Goal: Transaction & Acquisition: Download file/media

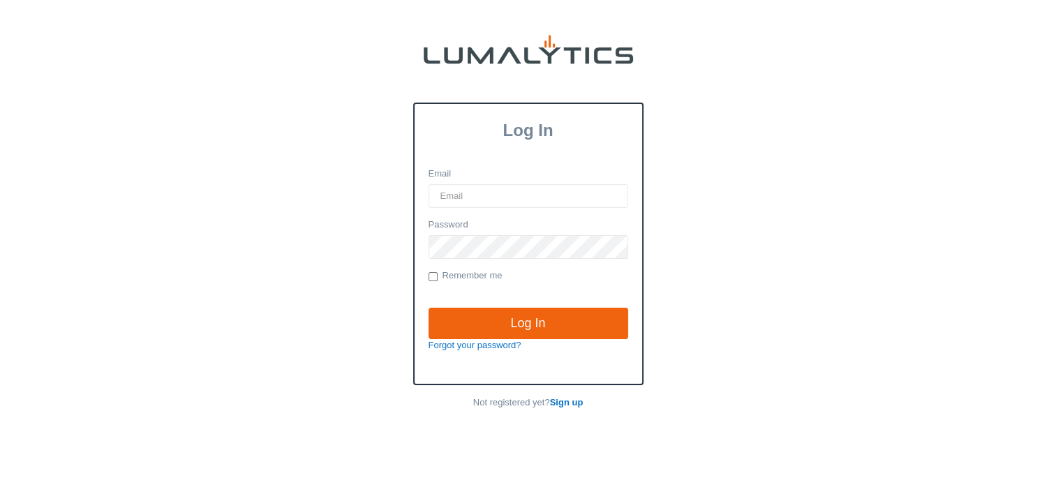
click at [518, 198] on input "Email" at bounding box center [529, 196] width 200 height 24
type input "twheeler@valleytruckparts.com"
click at [429, 308] on input "Log In" at bounding box center [529, 324] width 200 height 32
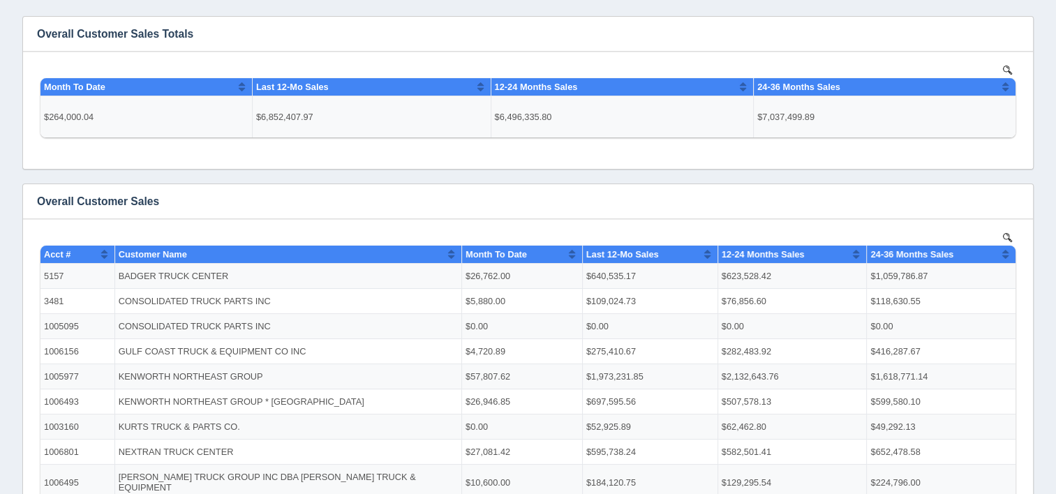
scroll to position [209, 0]
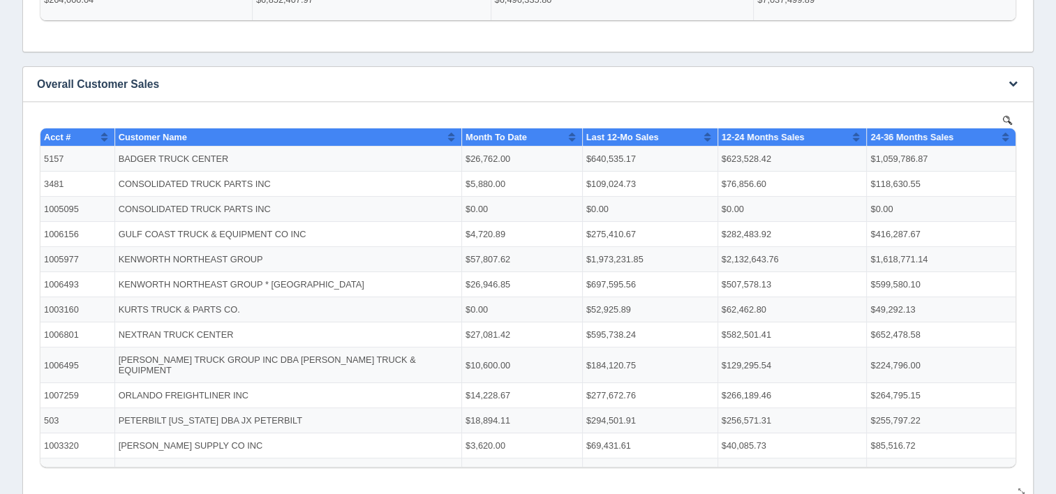
drag, startPoint x: 808, startPoint y: 227, endPoint x: 534, endPoint y: 154, distance: 284.0
click at [534, 154] on td "$26,762.00" at bounding box center [522, 158] width 121 height 25
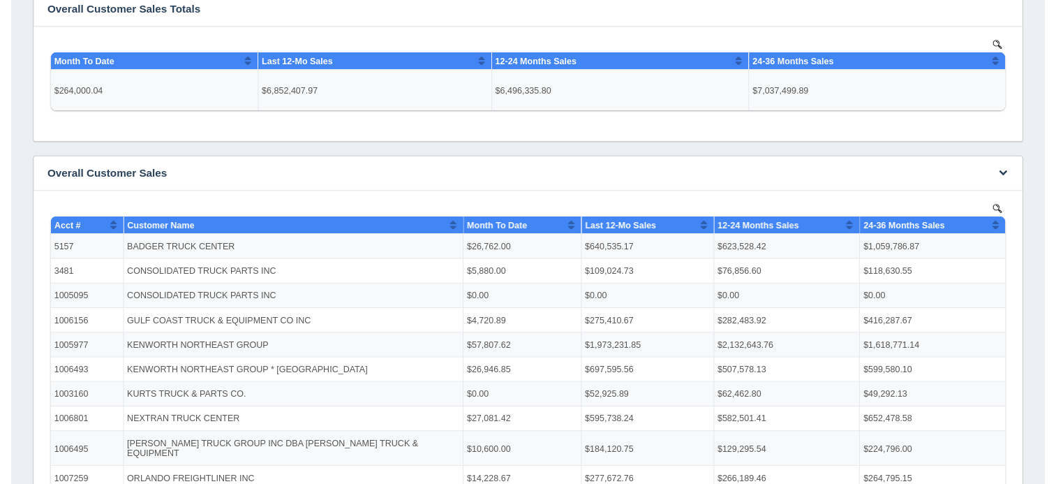
scroll to position [0, 0]
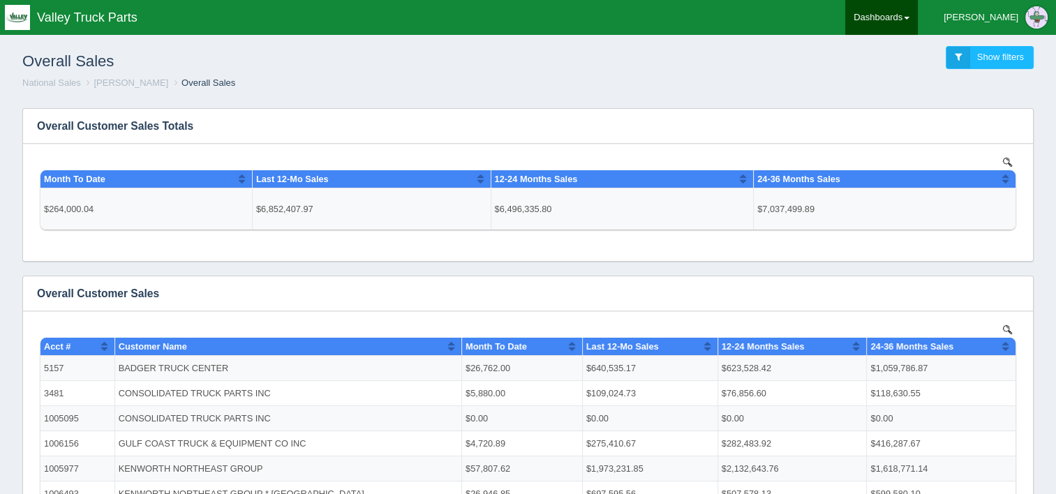
click at [918, 20] on link "Dashboards" at bounding box center [881, 17] width 73 height 35
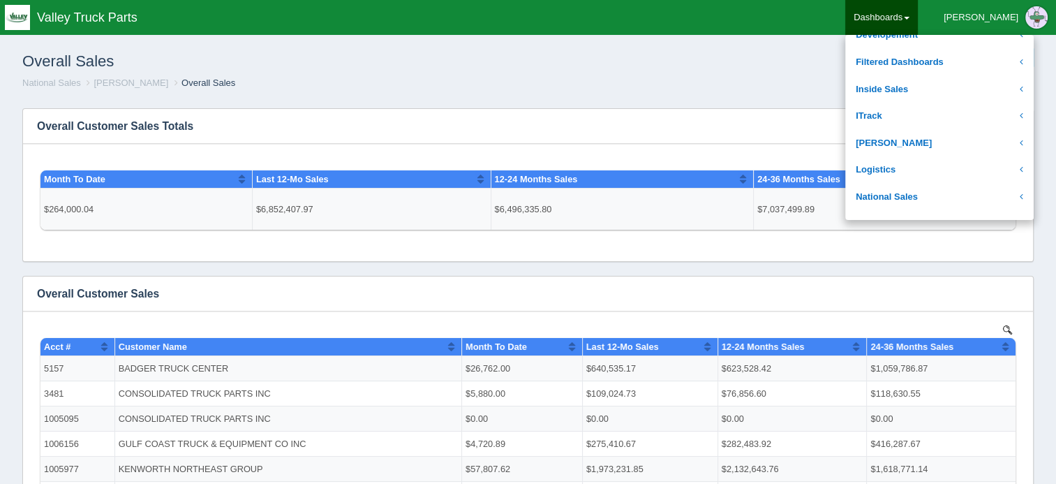
scroll to position [209, 0]
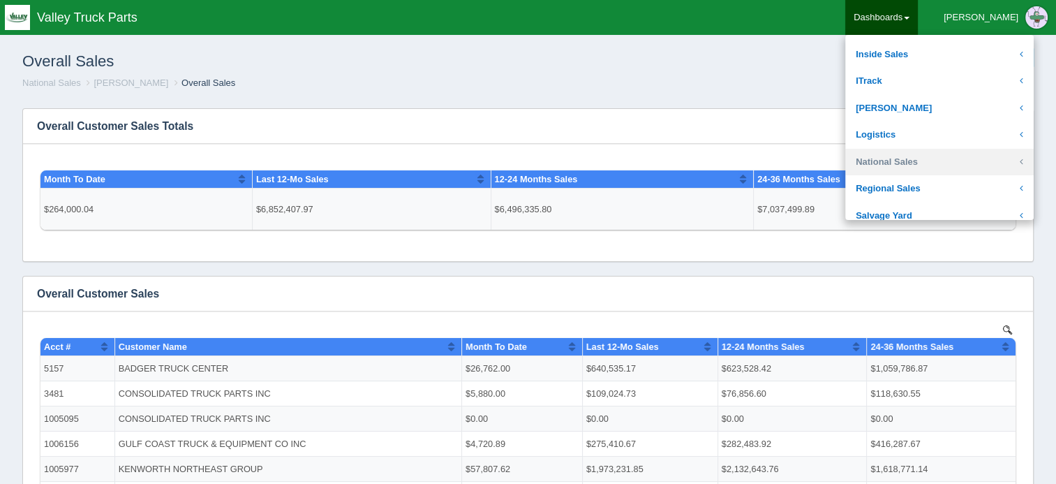
click at [956, 158] on link "National Sales" at bounding box center [939, 162] width 188 height 27
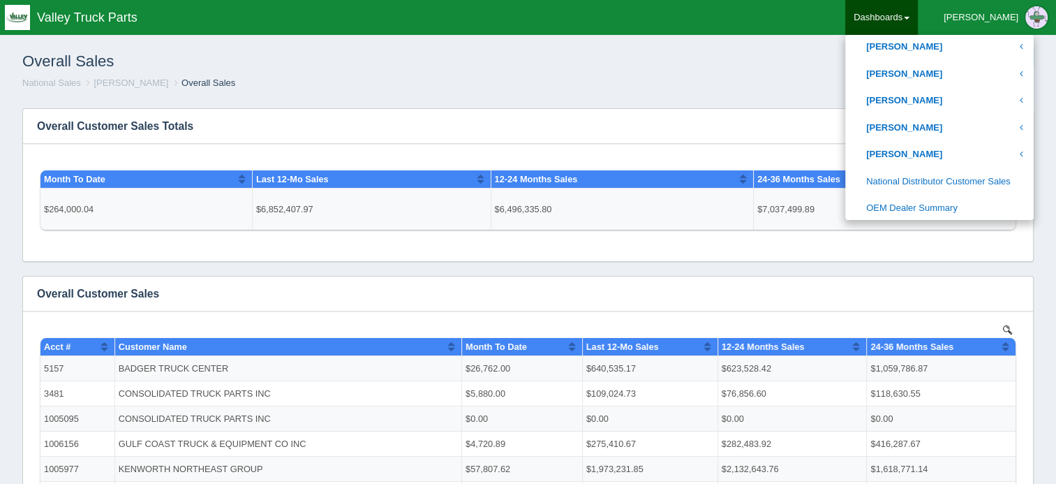
scroll to position [698, 0]
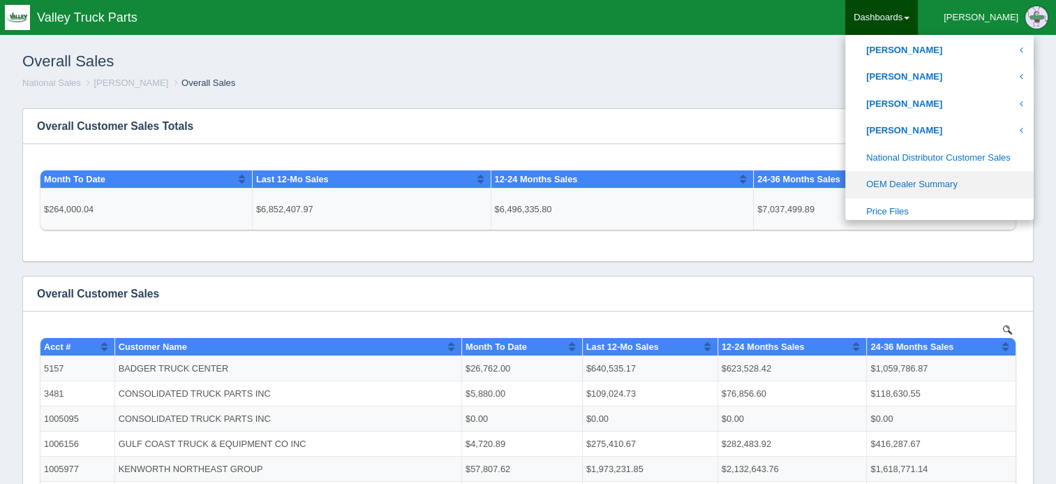
click at [953, 186] on link "OEM Dealer Summary" at bounding box center [939, 184] width 188 height 27
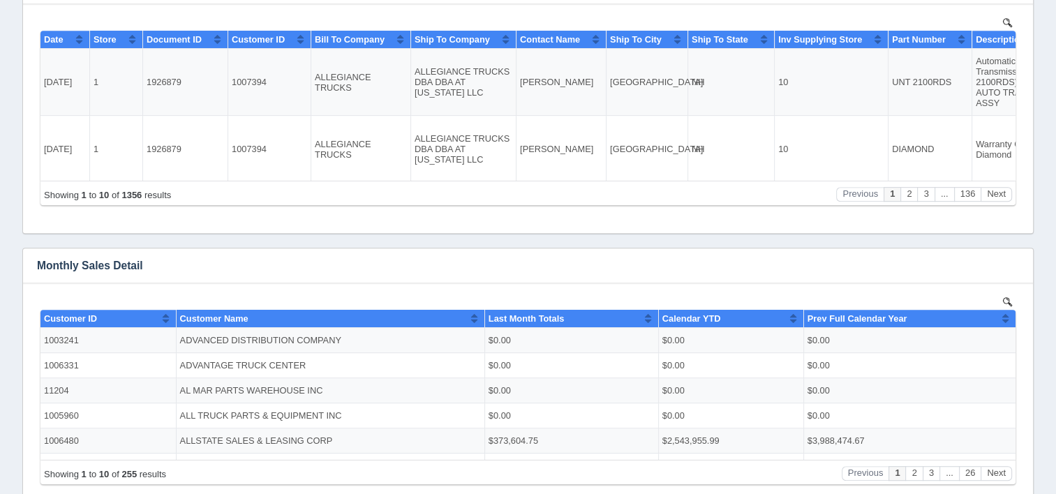
scroll to position [558, 0]
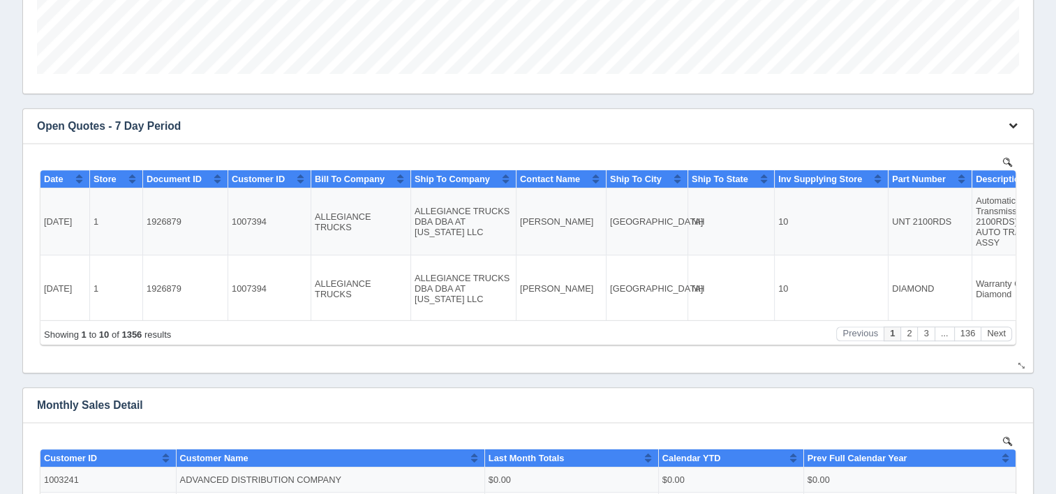
click at [1013, 126] on icon "button" at bounding box center [1013, 125] width 9 height 9
click at [953, 162] on link "View all results" at bounding box center [967, 166] width 112 height 20
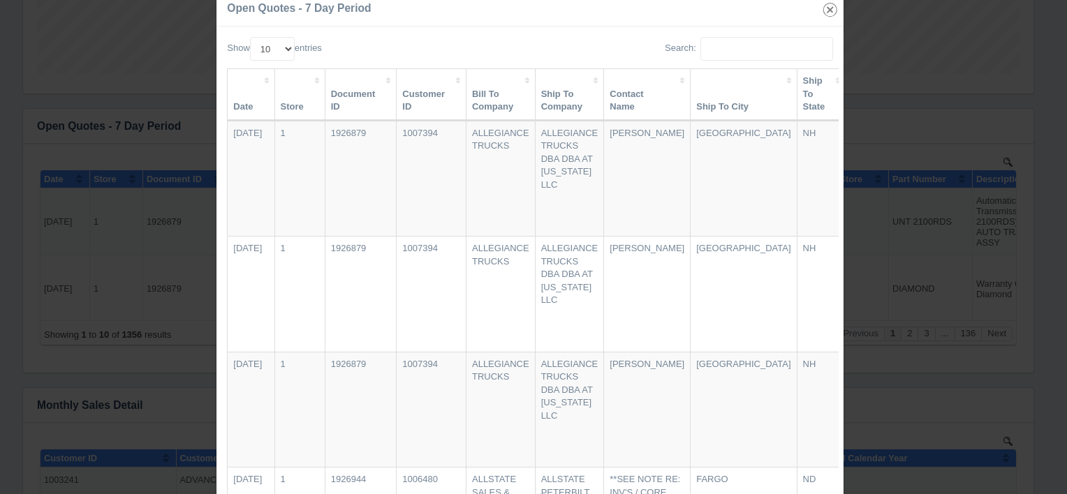
click at [824, 13] on icon "button" at bounding box center [830, 10] width 20 height 20
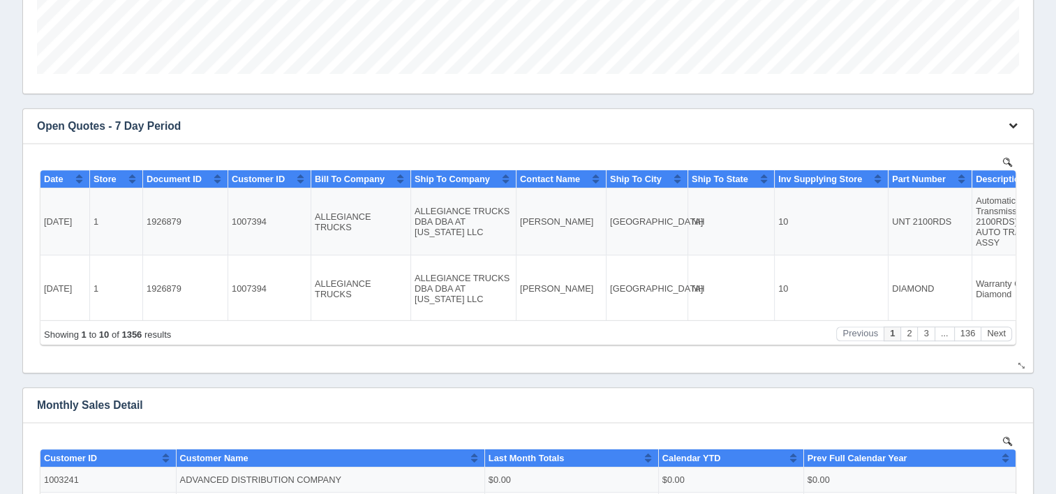
click at [1015, 121] on icon "button" at bounding box center [1013, 125] width 9 height 9
click at [961, 141] on link "Download CSV" at bounding box center [967, 147] width 112 height 20
